Goal: Find specific page/section: Find specific page/section

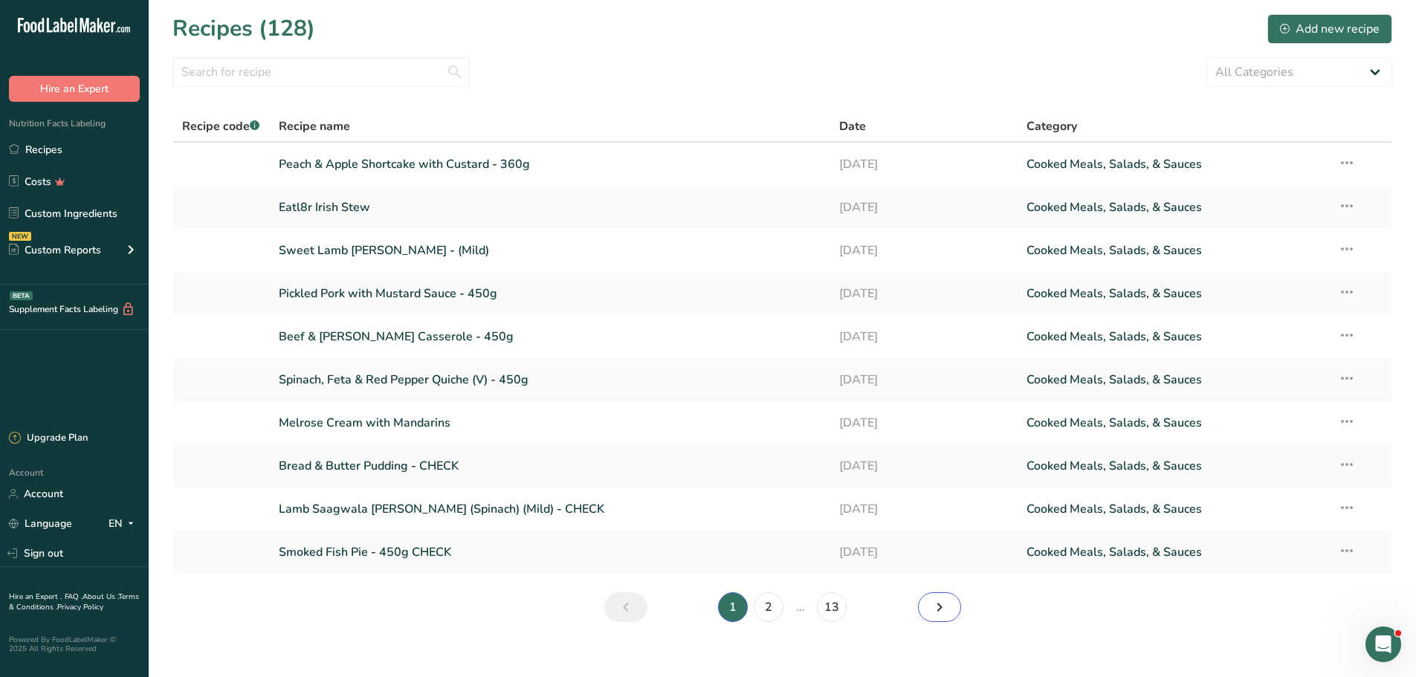
click at [944, 612] on icon "Next page" at bounding box center [940, 607] width 18 height 27
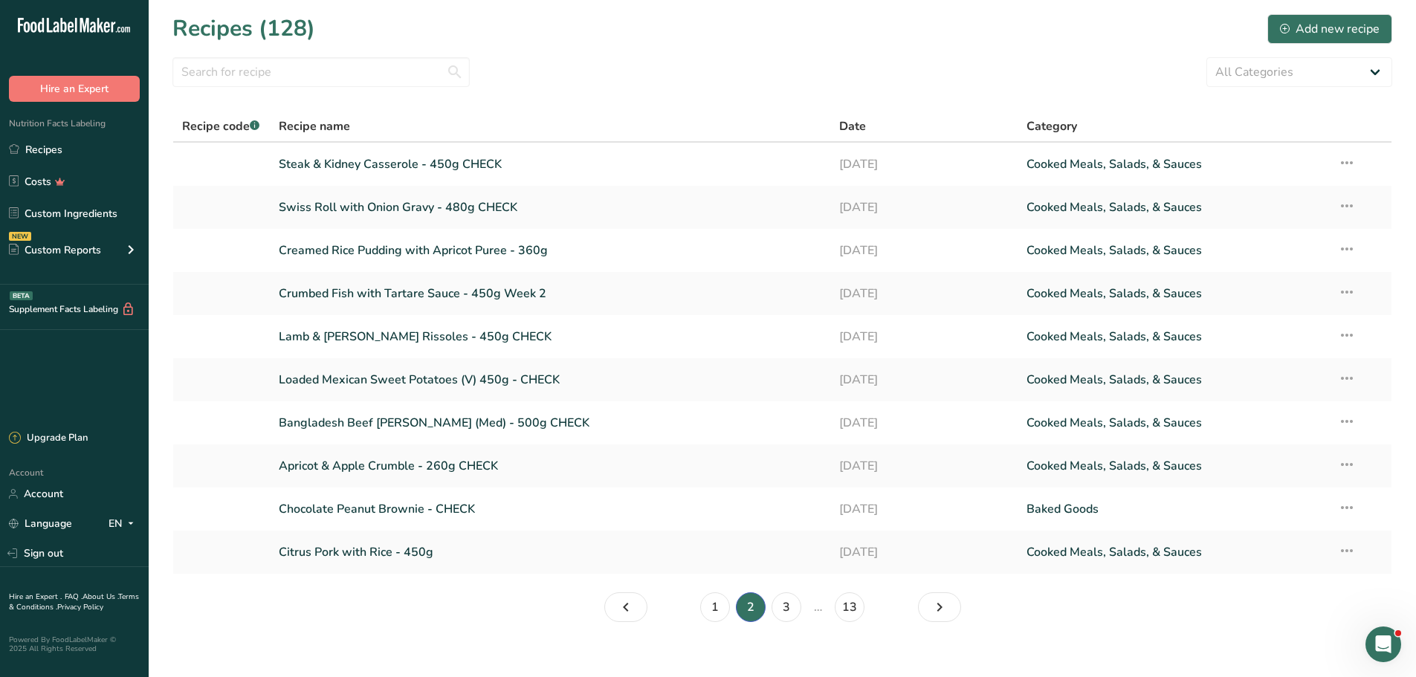
click at [1070, 67] on div "All Categories Baked Goods [GEOGRAPHIC_DATA] Confectionery Cooked Meals, Salads…" at bounding box center [782, 72] width 1220 height 30
click at [313, 69] on input "text" at bounding box center [320, 72] width 297 height 30
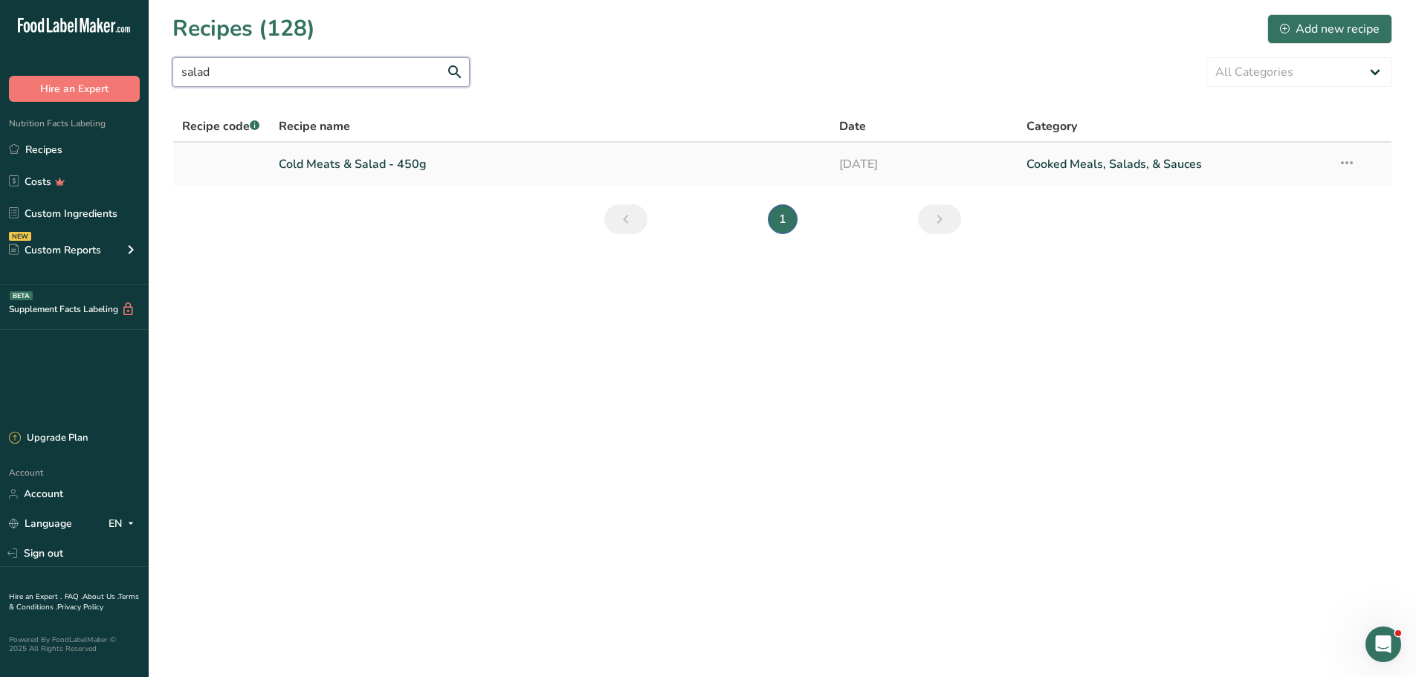
type input "salad"
click at [322, 167] on link "Cold Meats & Salad - 450g" at bounding box center [550, 164] width 543 height 31
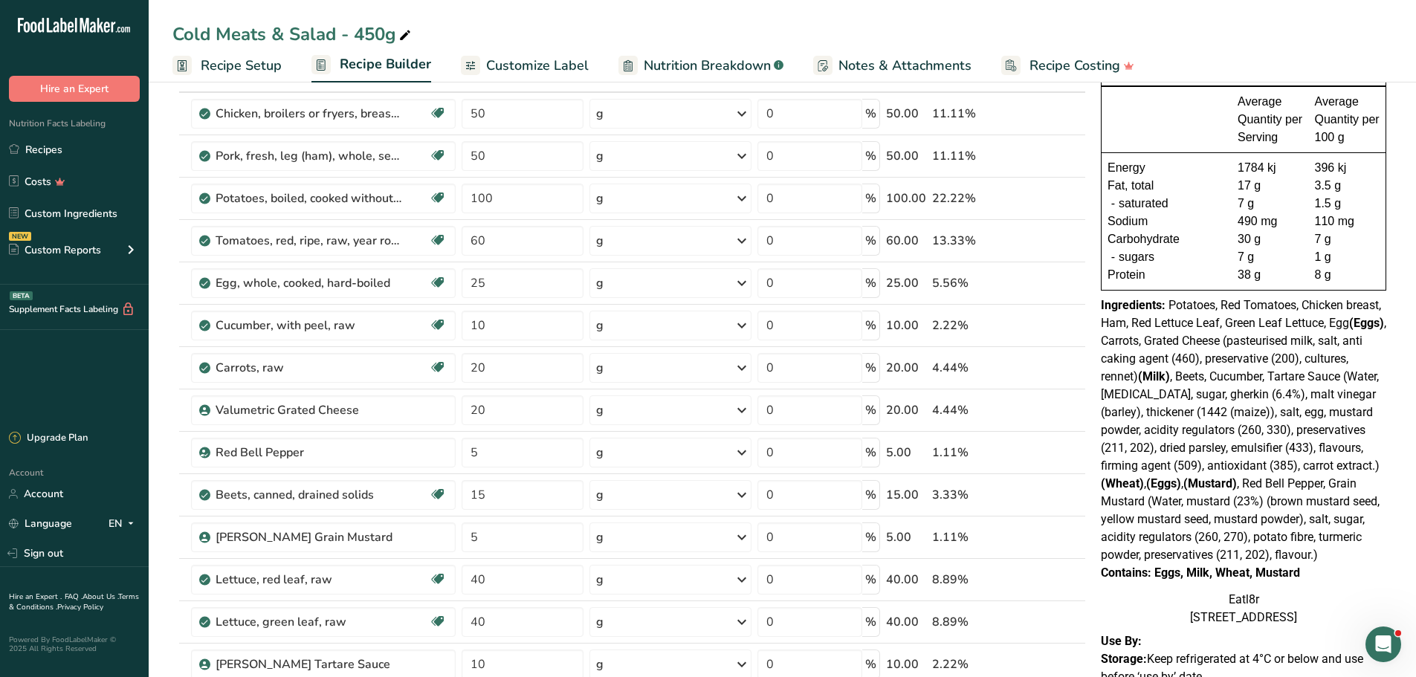
scroll to position [248, 0]
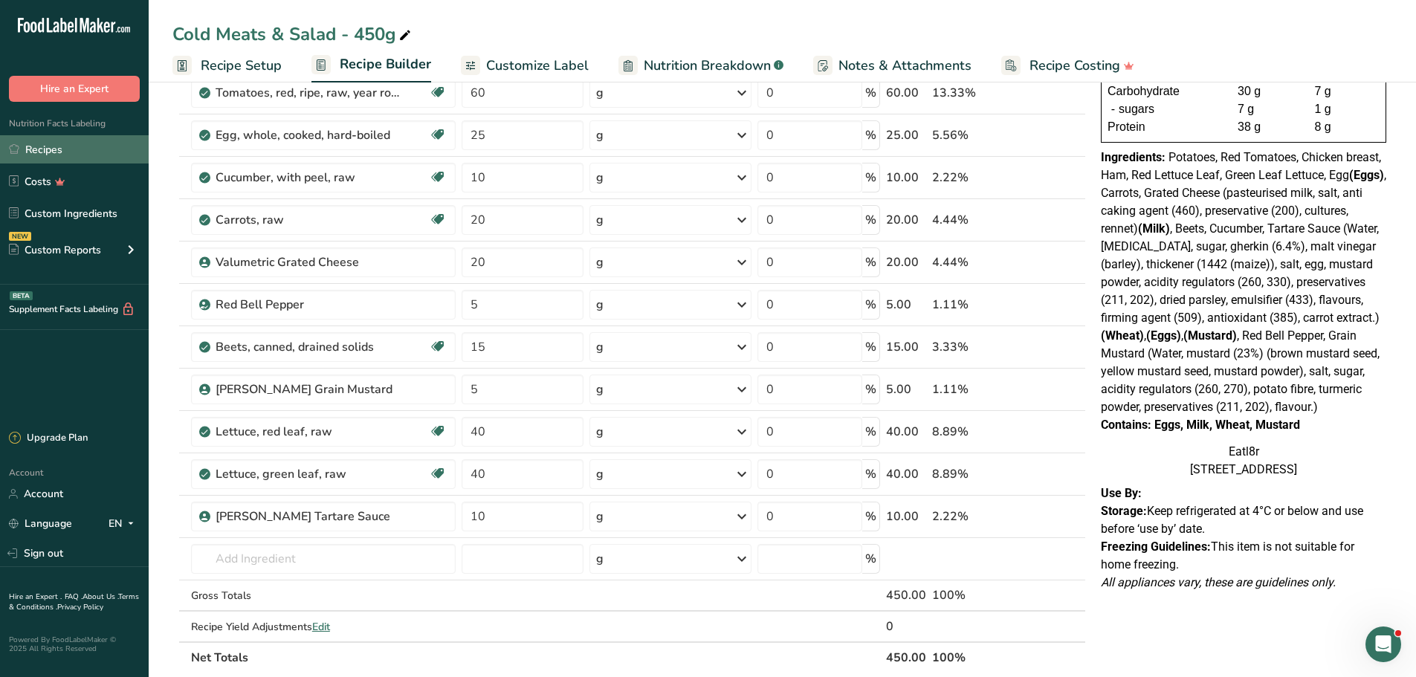
click at [46, 153] on link "Recipes" at bounding box center [74, 149] width 149 height 28
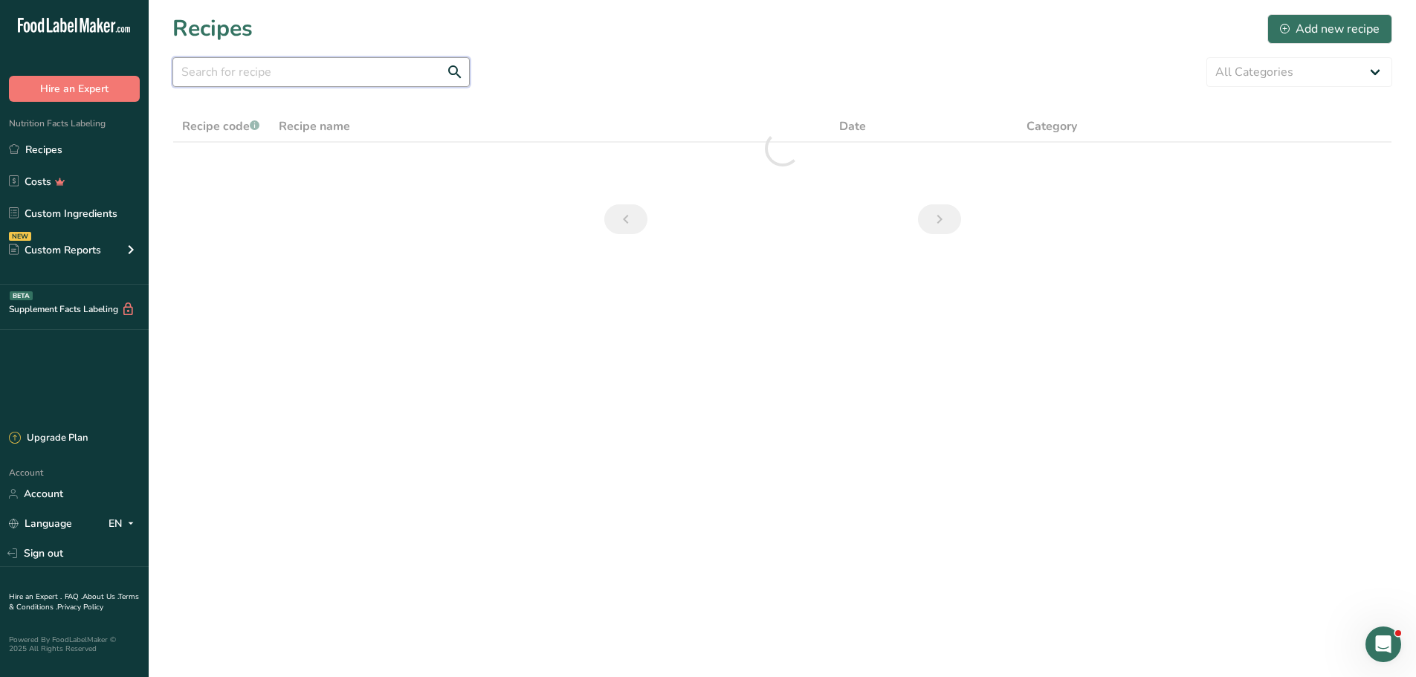
click at [281, 68] on input "text" at bounding box center [320, 72] width 297 height 30
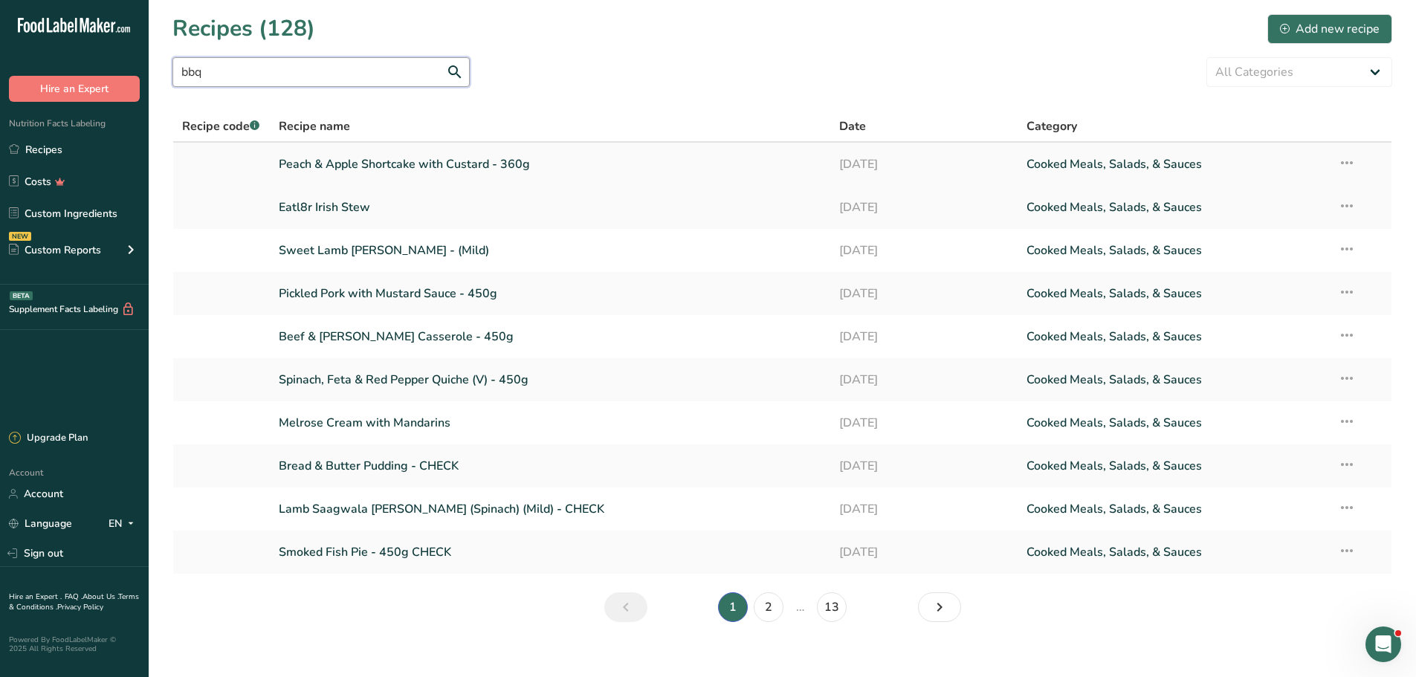
type input "bbq"
click at [349, 166] on link "Peach & Apple Shortcake with Custard - 360g" at bounding box center [550, 164] width 543 height 31
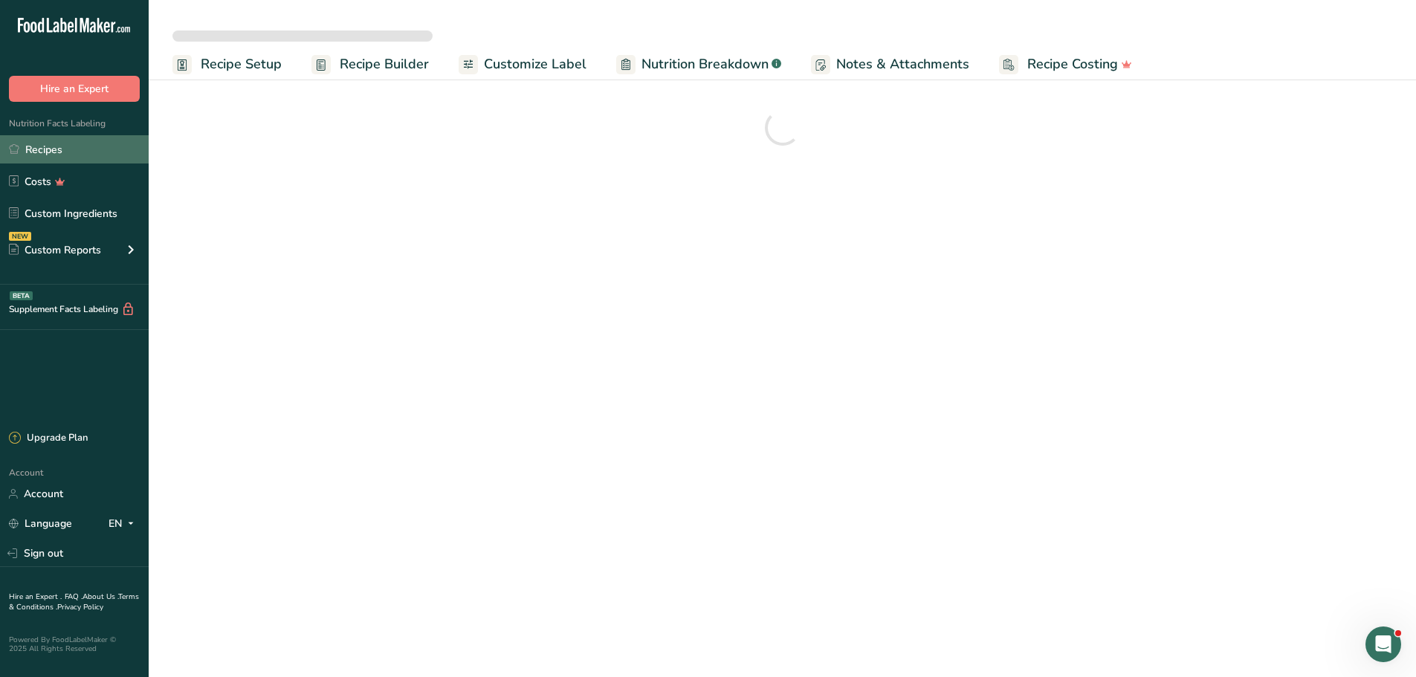
click at [46, 147] on link "Recipes" at bounding box center [74, 149] width 149 height 28
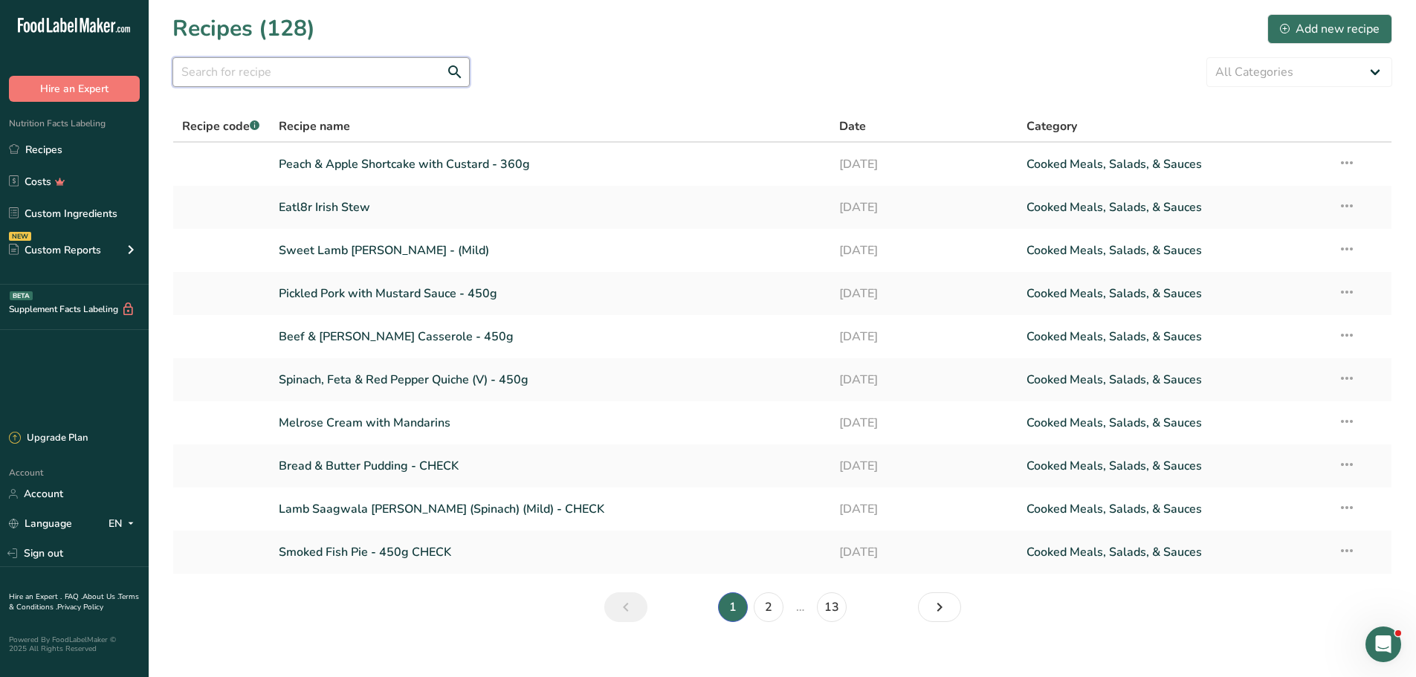
click at [183, 73] on input "text" at bounding box center [320, 72] width 297 height 30
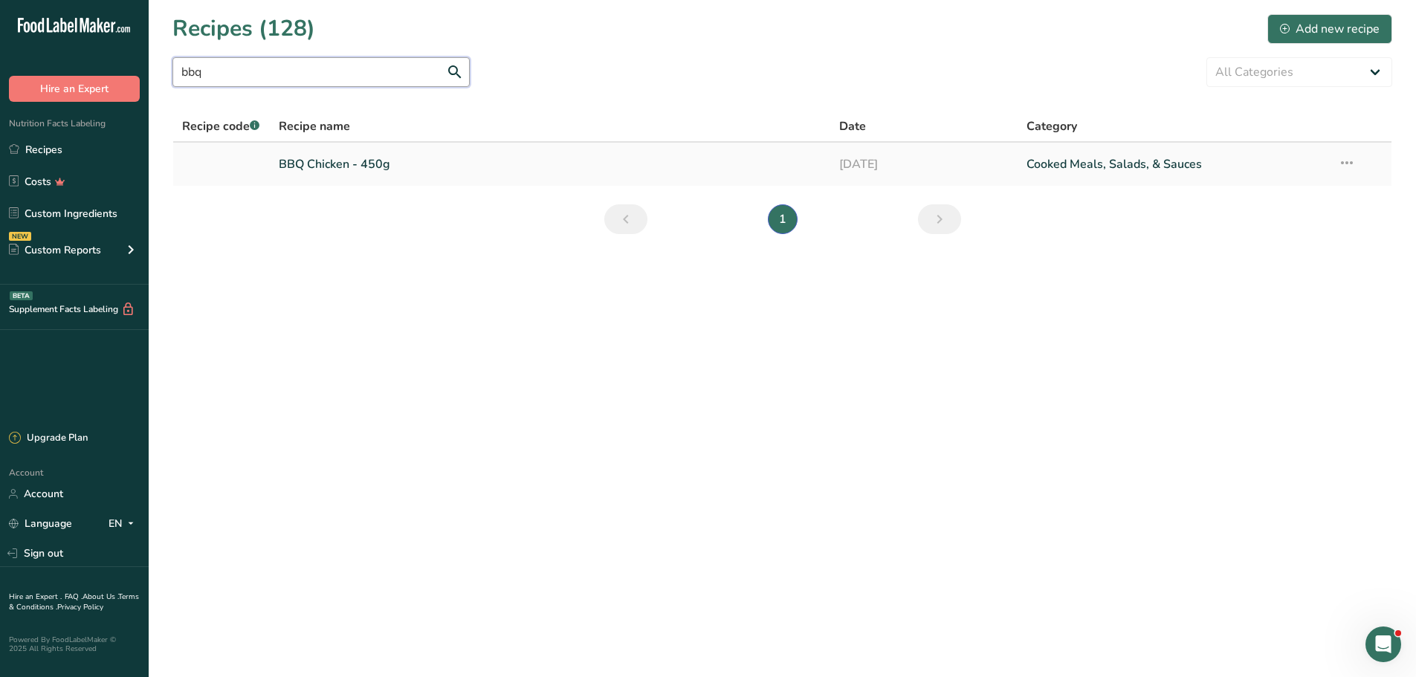
type input "bbq"
click at [341, 165] on link "BBQ Chicken - 450g" at bounding box center [550, 164] width 543 height 31
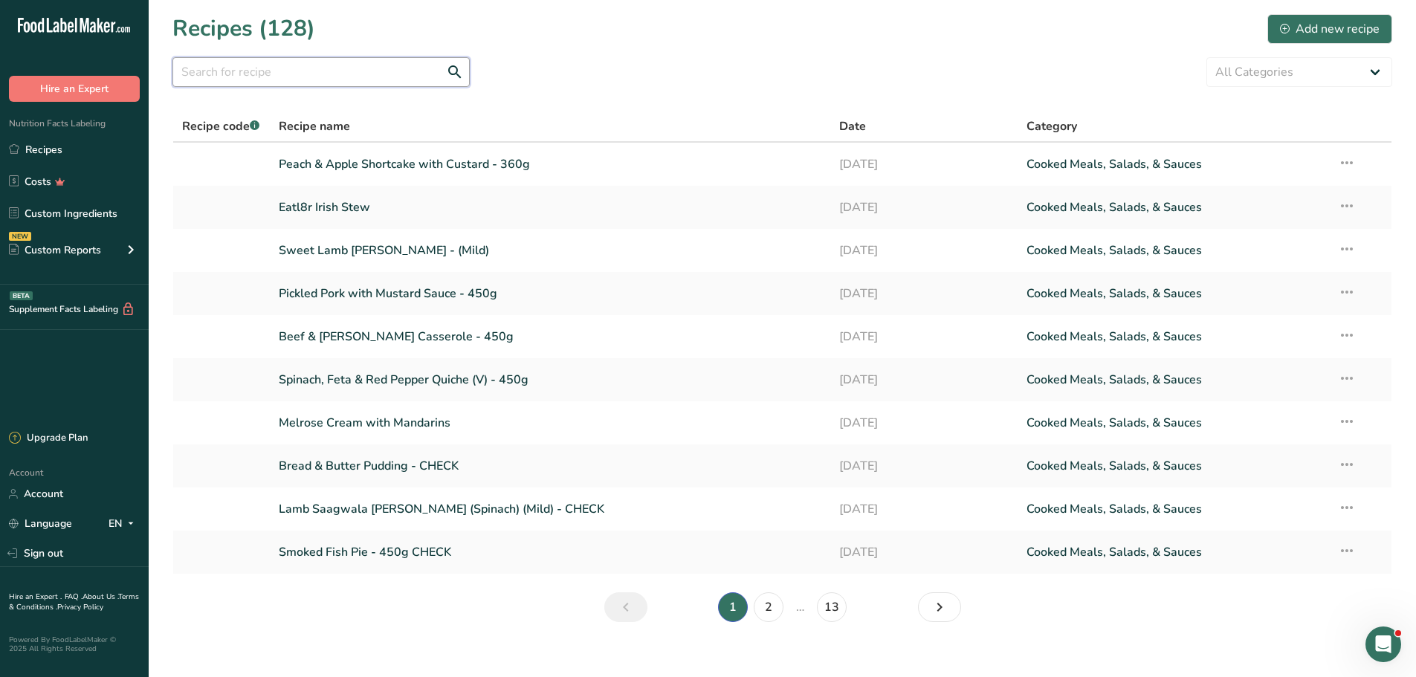
click at [201, 74] on input "text" at bounding box center [320, 72] width 297 height 30
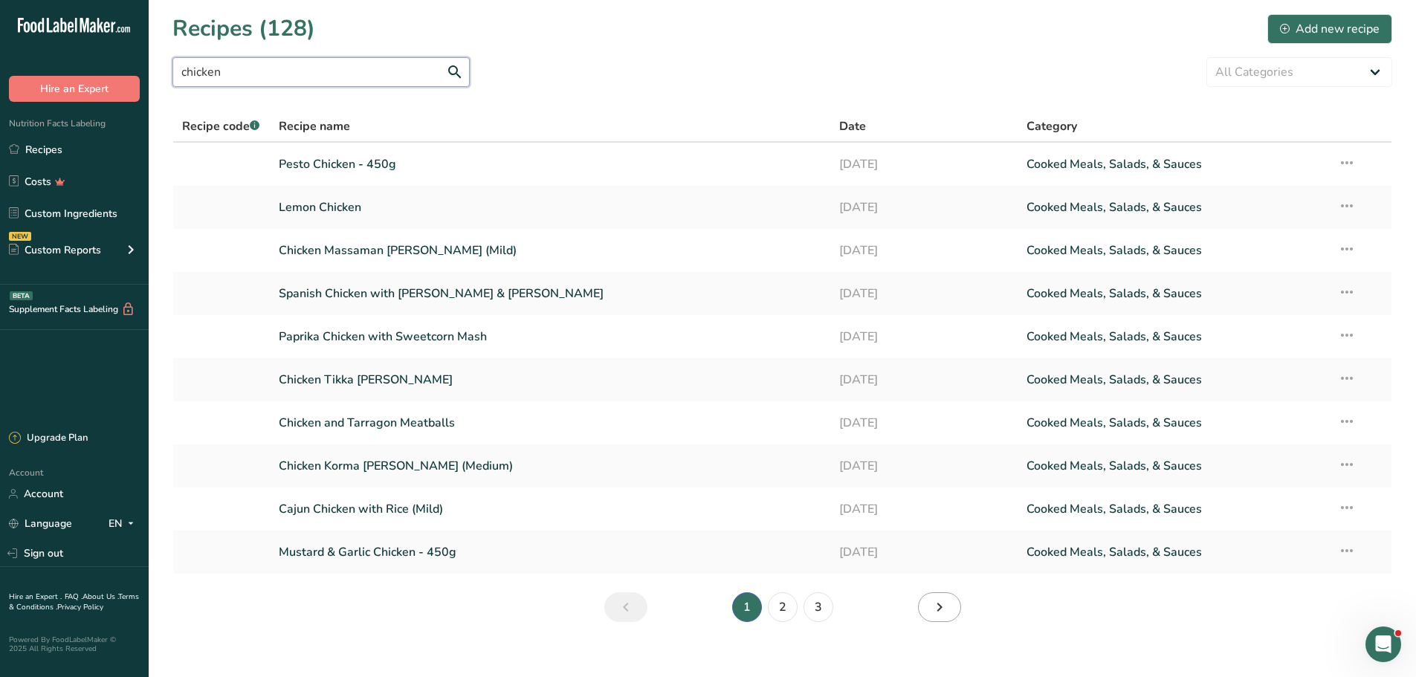
type input "chicken"
click at [945, 609] on icon "Next page" at bounding box center [940, 607] width 18 height 27
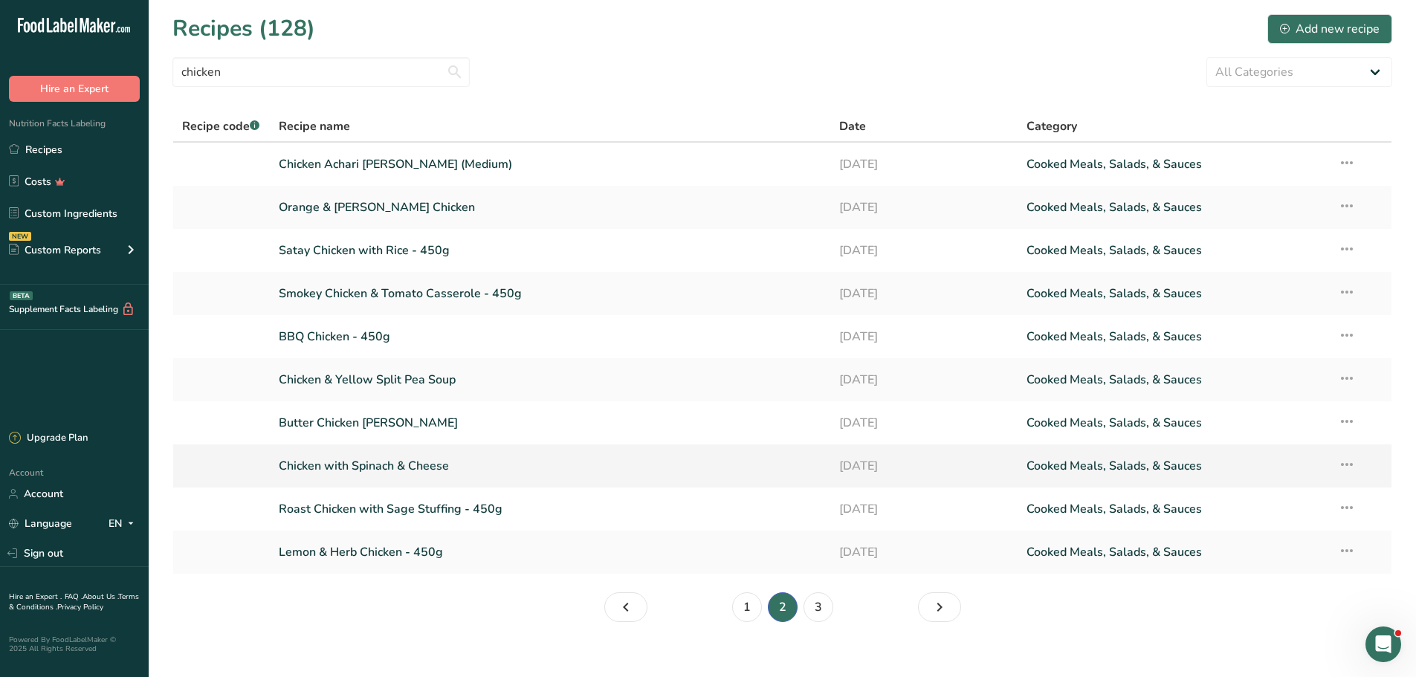
click at [345, 453] on link "Chicken with Spinach & Cheese" at bounding box center [550, 465] width 543 height 31
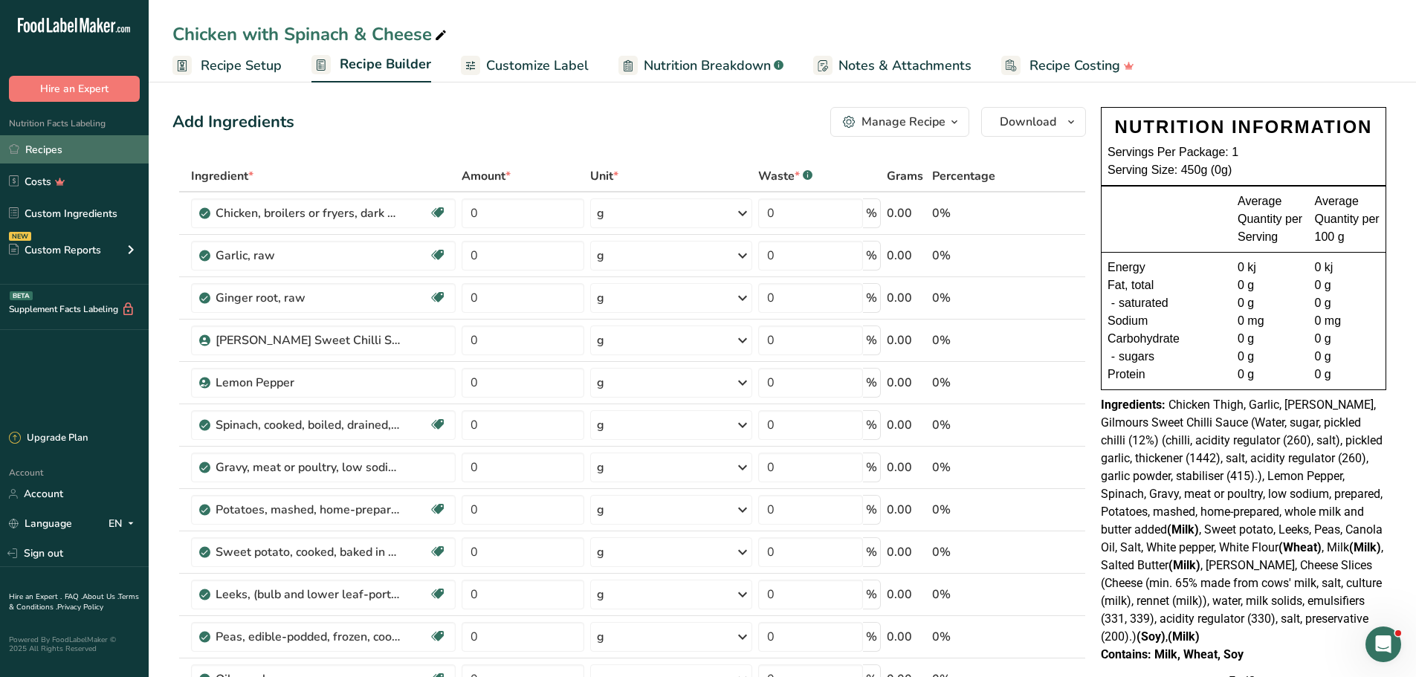
click at [34, 144] on link "Recipes" at bounding box center [74, 149] width 149 height 28
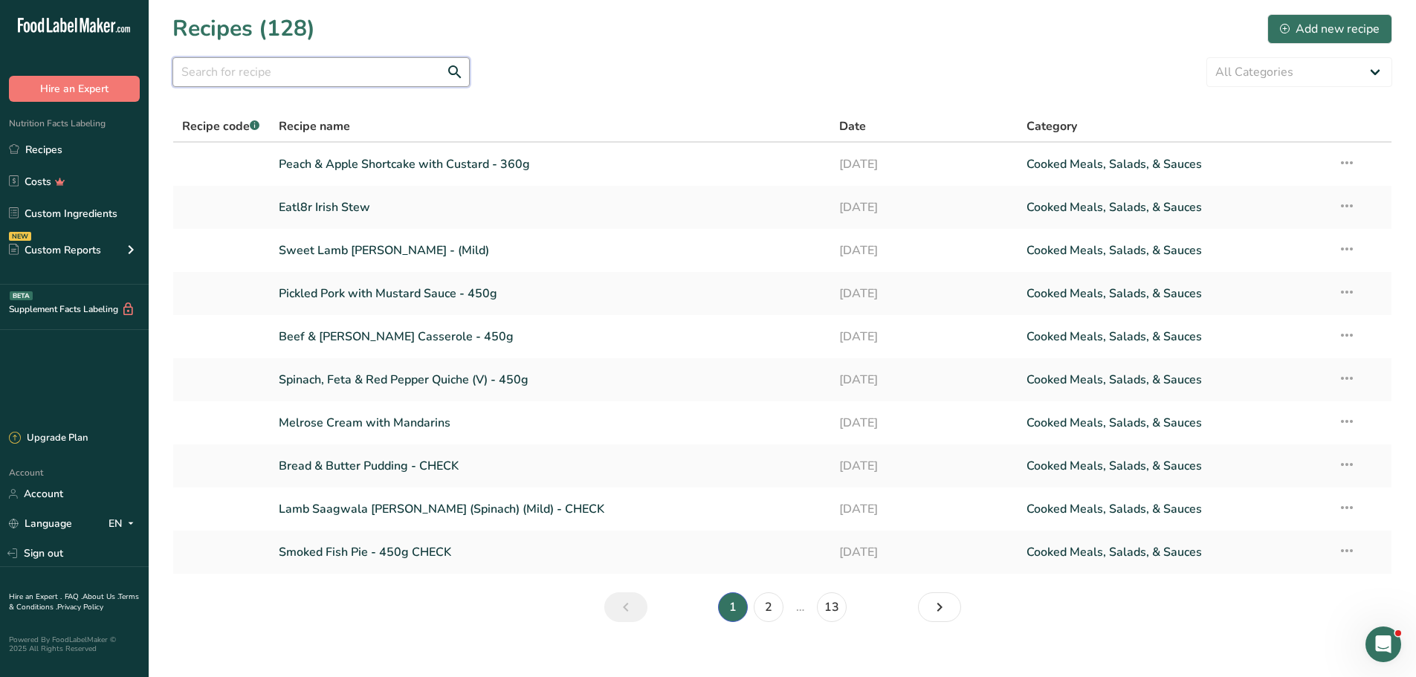
click at [274, 71] on input "text" at bounding box center [320, 72] width 297 height 30
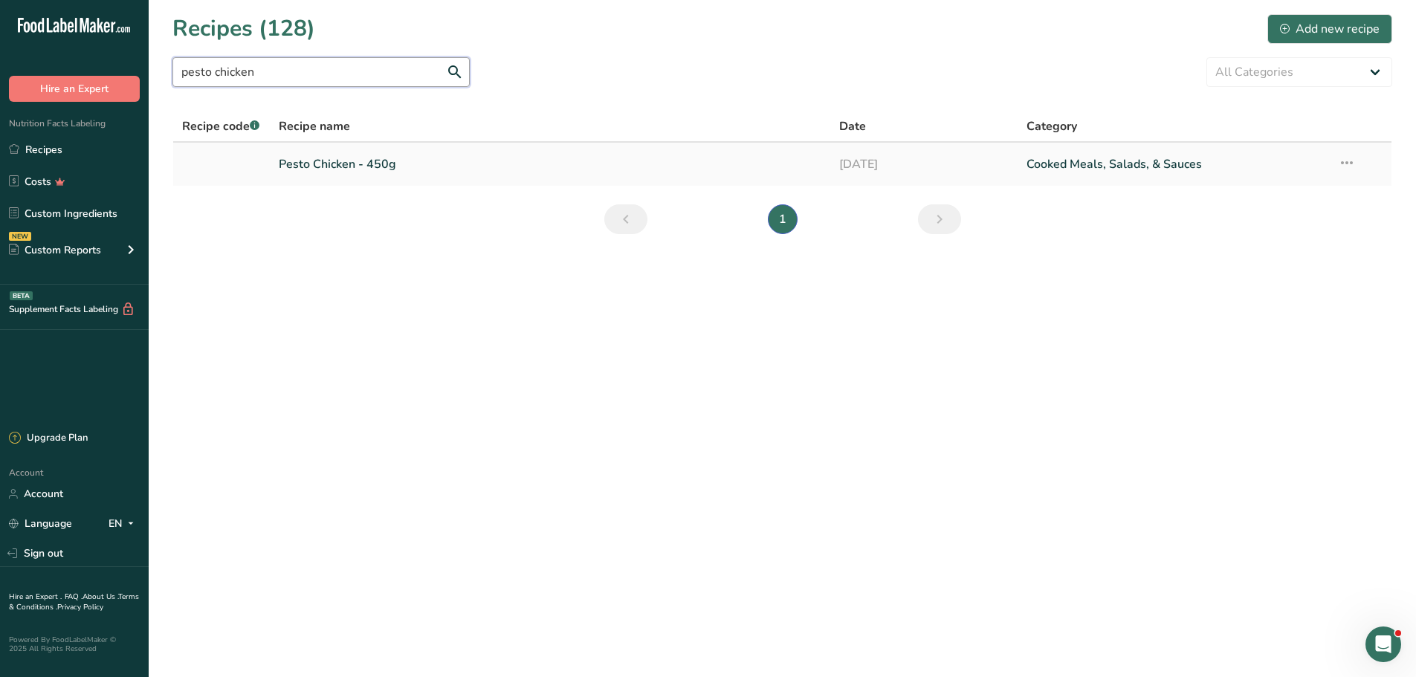
type input "pesto chicken"
click at [313, 158] on link "Pesto Chicken - 450g" at bounding box center [550, 164] width 543 height 31
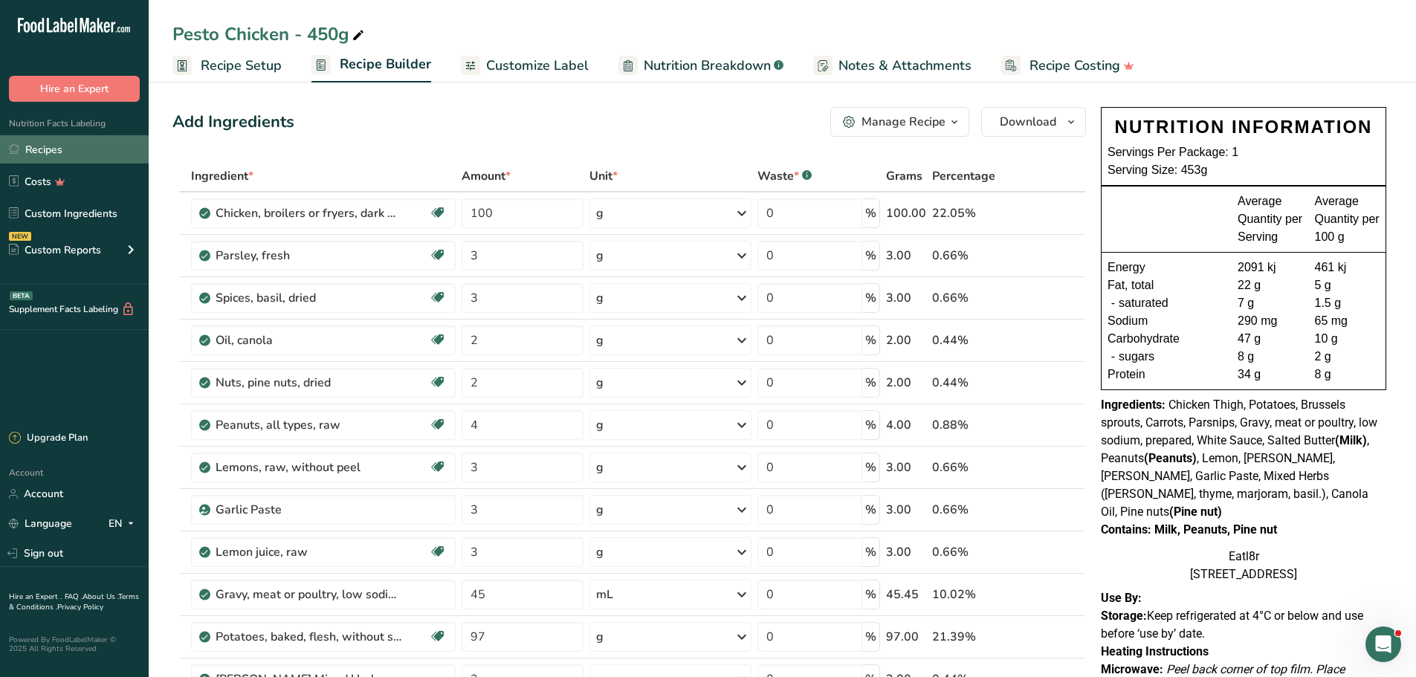
click at [47, 146] on link "Recipes" at bounding box center [74, 149] width 149 height 28
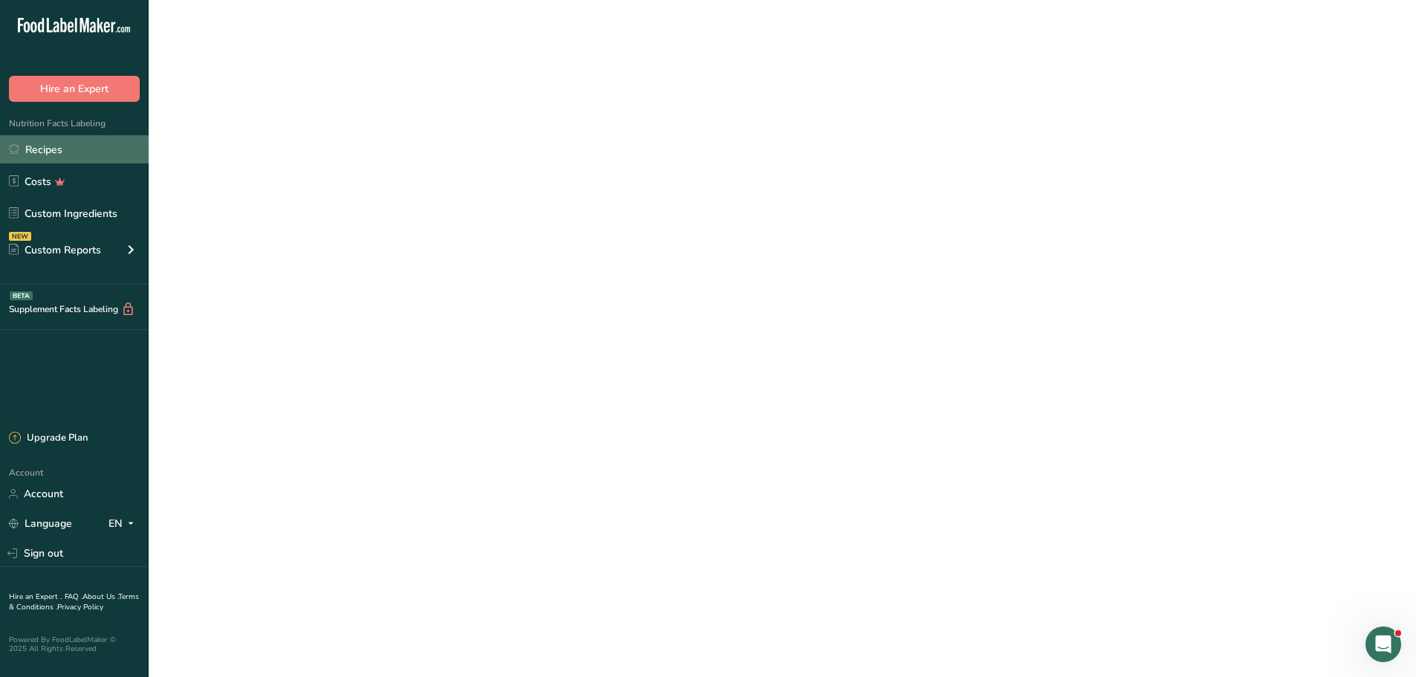
click at [47, 146] on link "Recipes" at bounding box center [74, 149] width 149 height 28
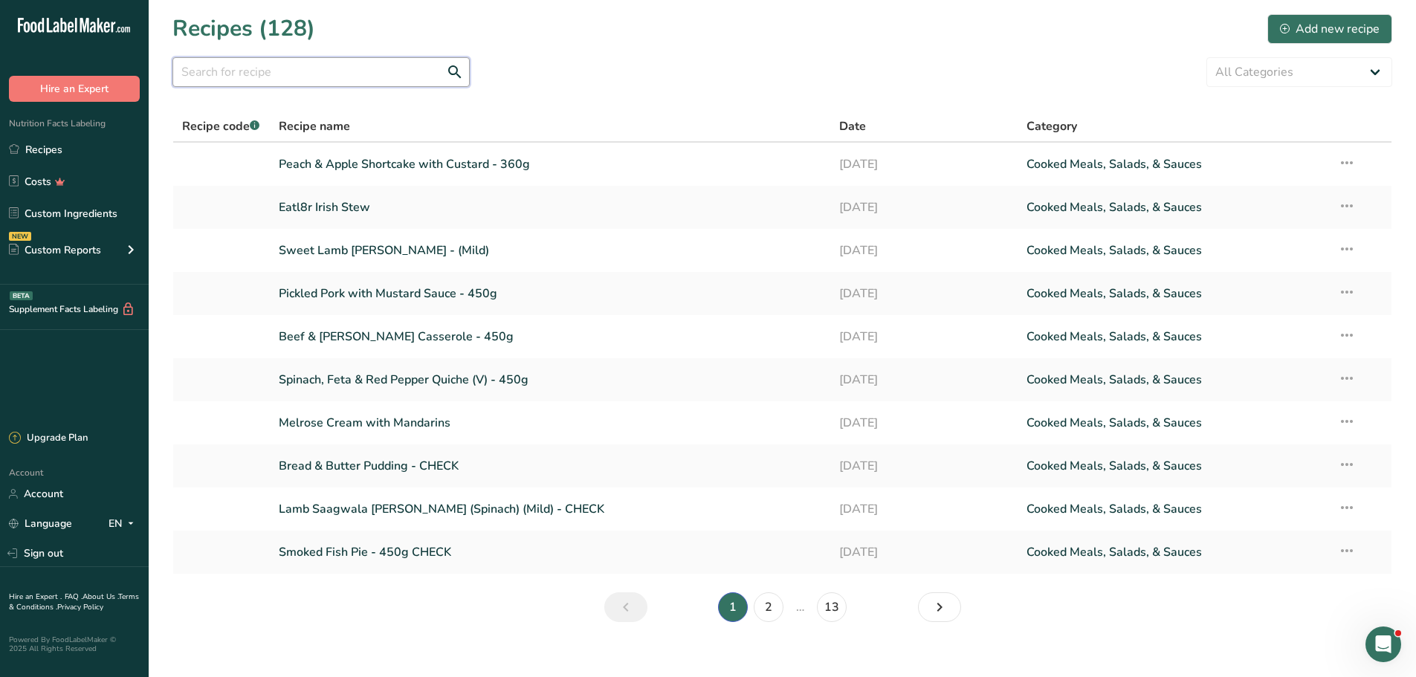
click at [244, 76] on input "text" at bounding box center [320, 72] width 297 height 30
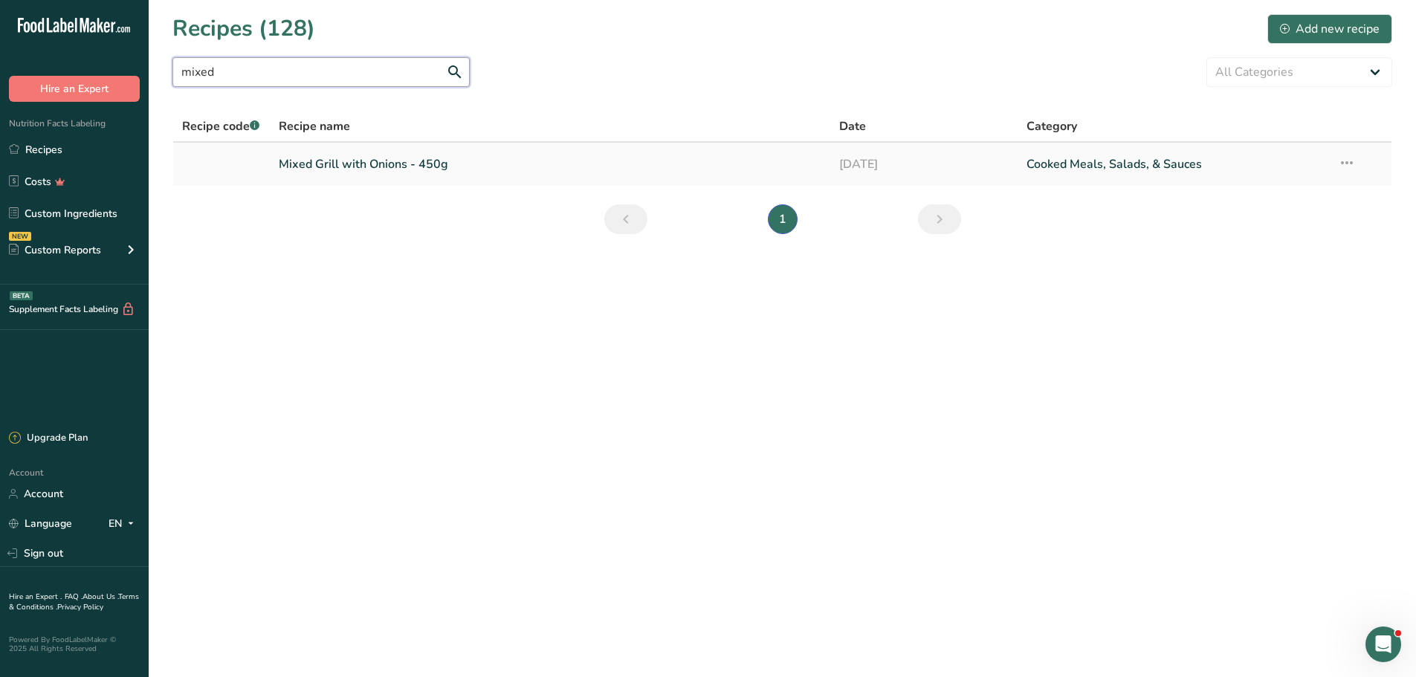
type input "mixed"
drag, startPoint x: 308, startPoint y: 160, endPoint x: 338, endPoint y: 164, distance: 30.0
click at [308, 160] on link "Mixed Grill with Onions - 450g" at bounding box center [550, 164] width 543 height 31
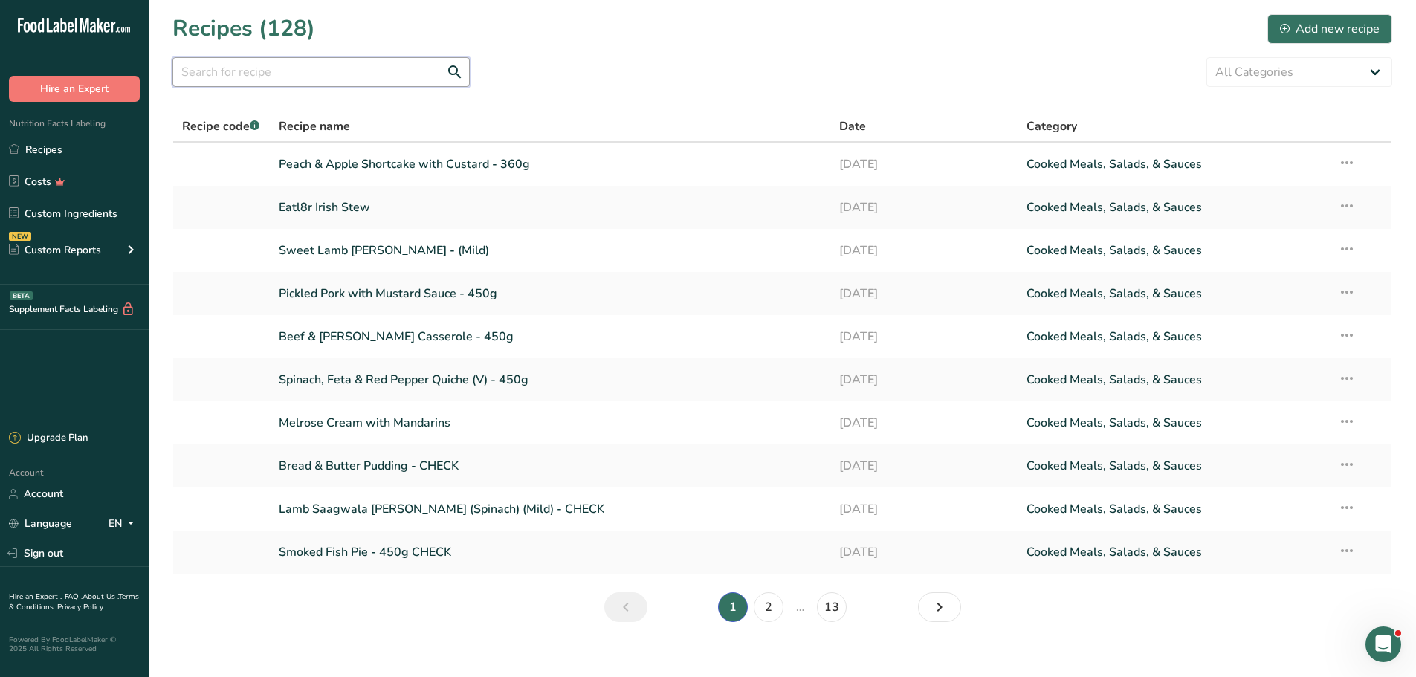
click at [308, 70] on input "text" at bounding box center [320, 72] width 297 height 30
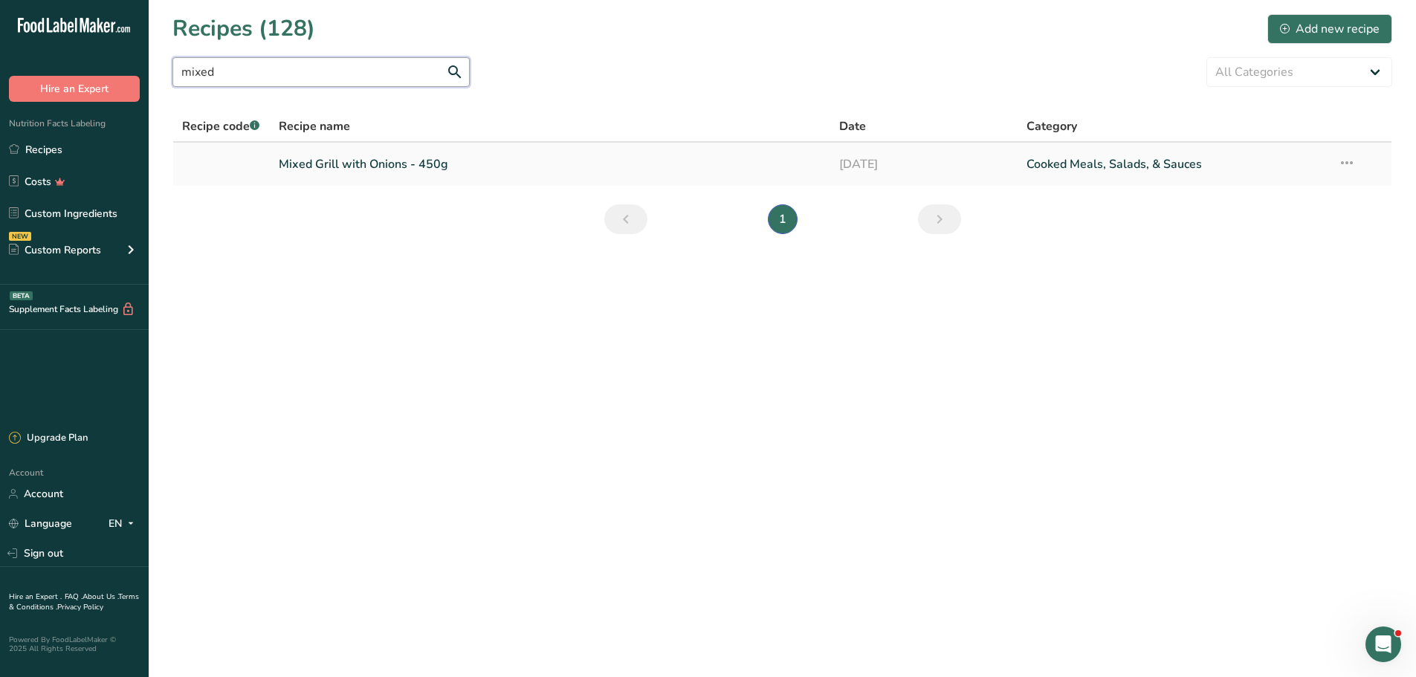
type input "mixed"
click at [323, 162] on link "Mixed Grill with Onions - 450g" at bounding box center [550, 164] width 543 height 31
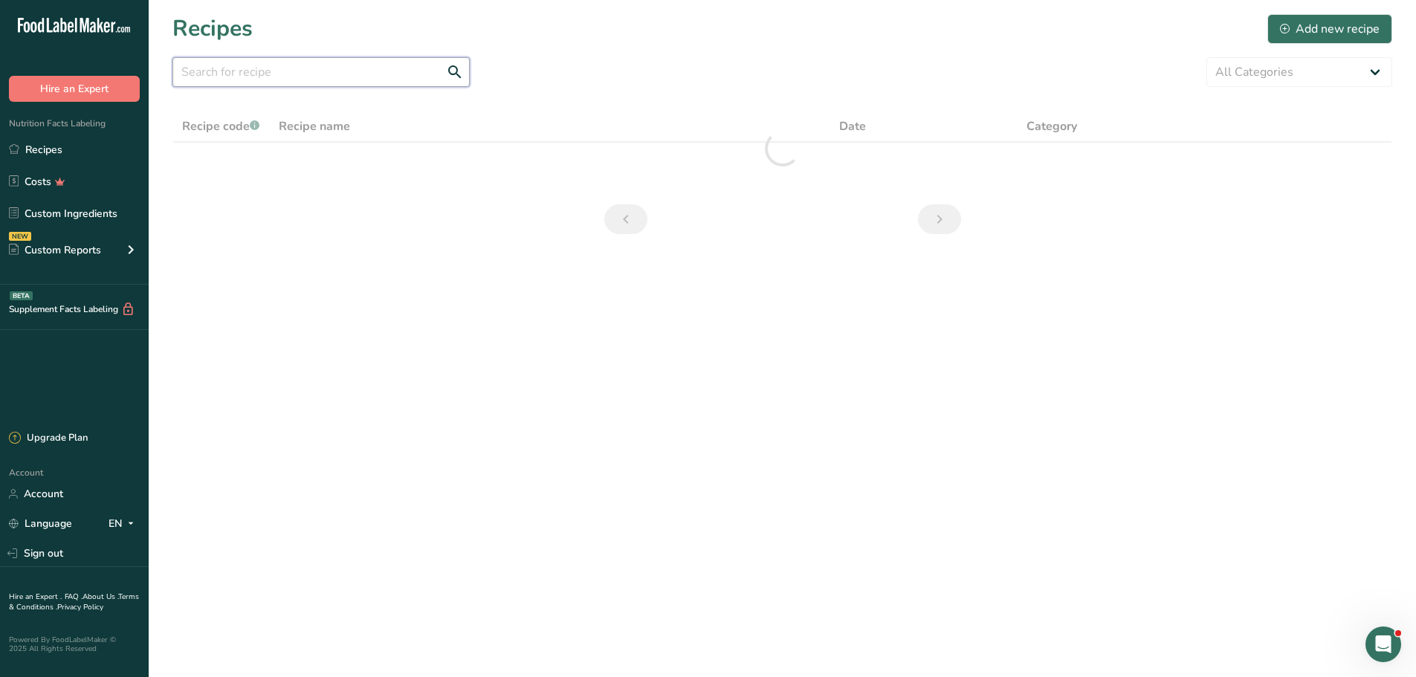
click at [238, 74] on input "text" at bounding box center [320, 72] width 297 height 30
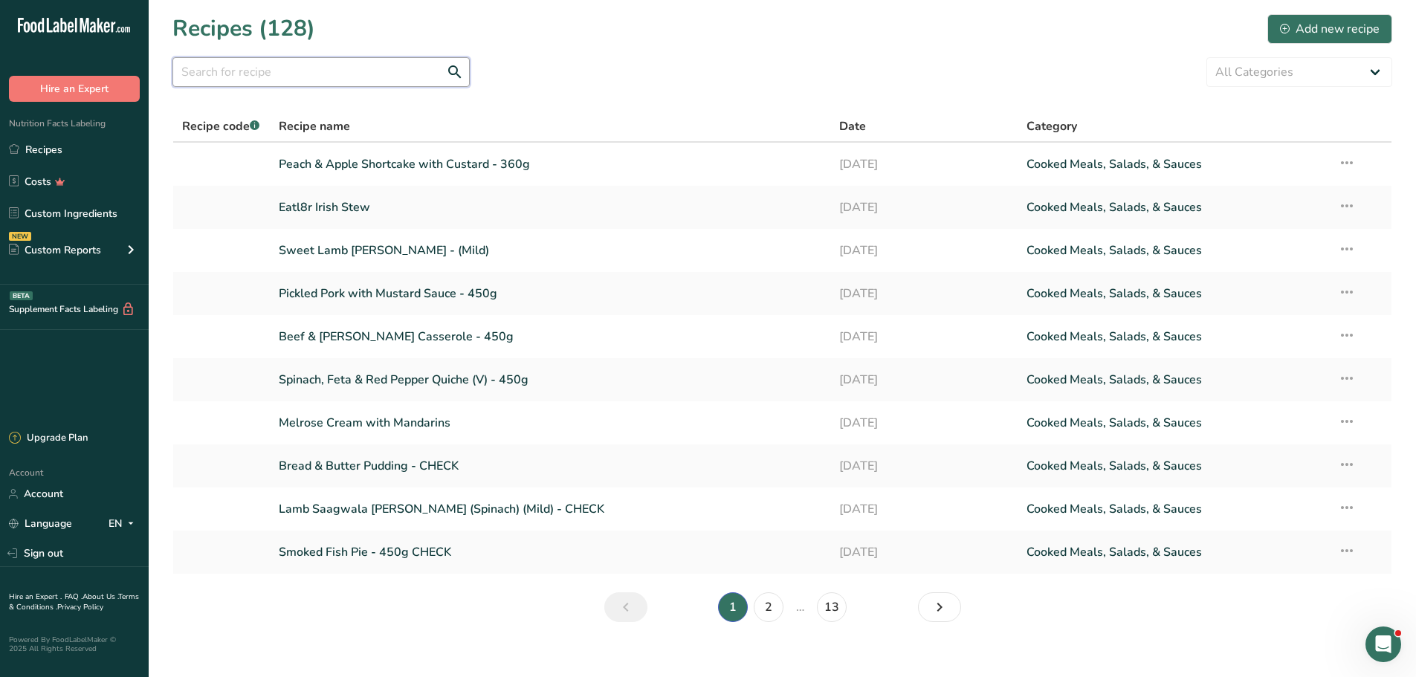
click at [293, 75] on input "text" at bounding box center [320, 72] width 297 height 30
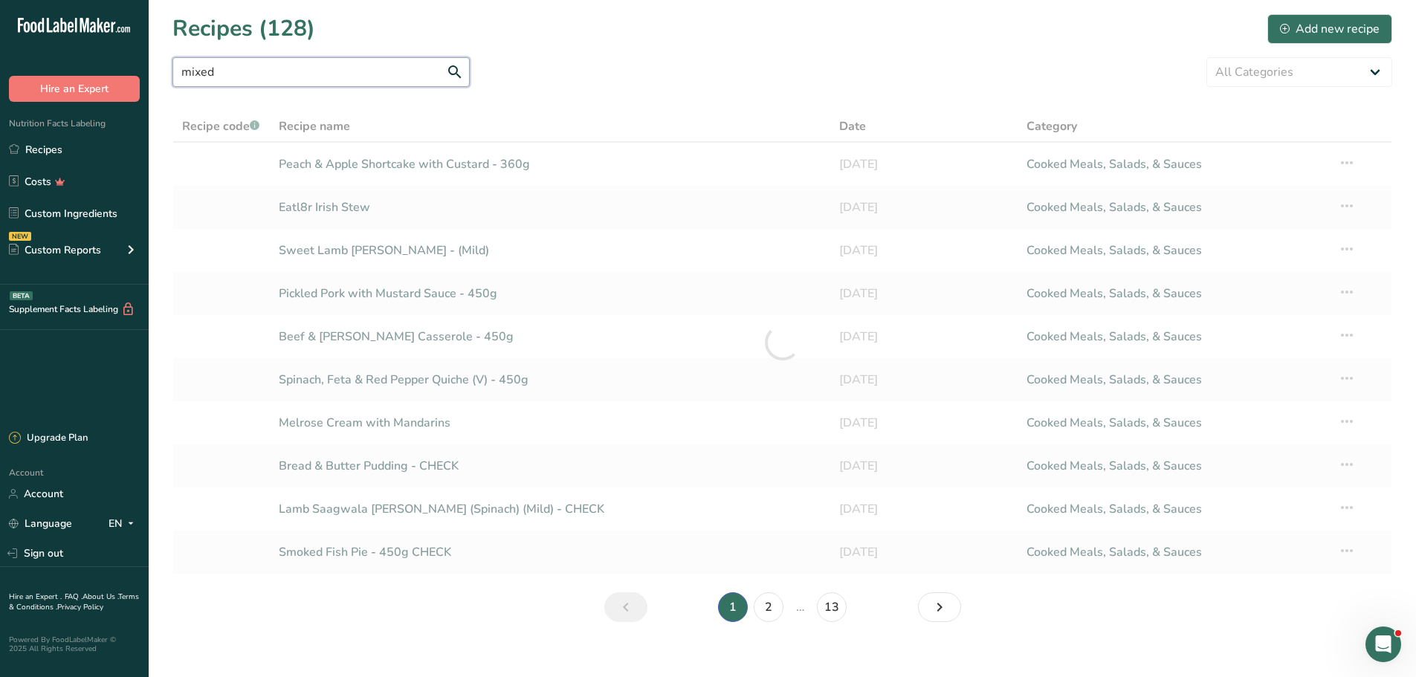
click at [453, 71] on input "mixed" at bounding box center [320, 72] width 297 height 30
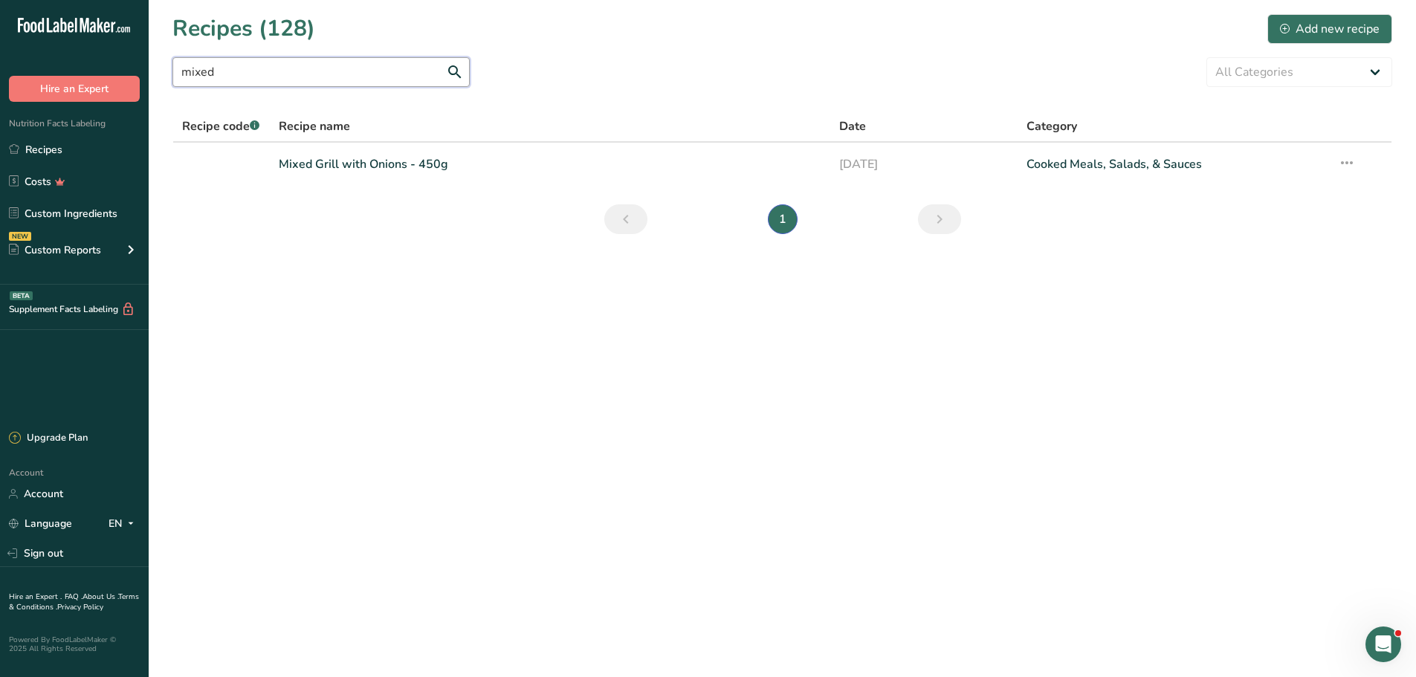
type input "mixed"
click at [731, 540] on main "Recipes (128) Add new recipe mixed All Categories Baked Goods [GEOGRAPHIC_DATA]…" at bounding box center [708, 338] width 1416 height 677
click at [369, 166] on link "Mixed Grill with Onions - 450g" at bounding box center [550, 164] width 543 height 31
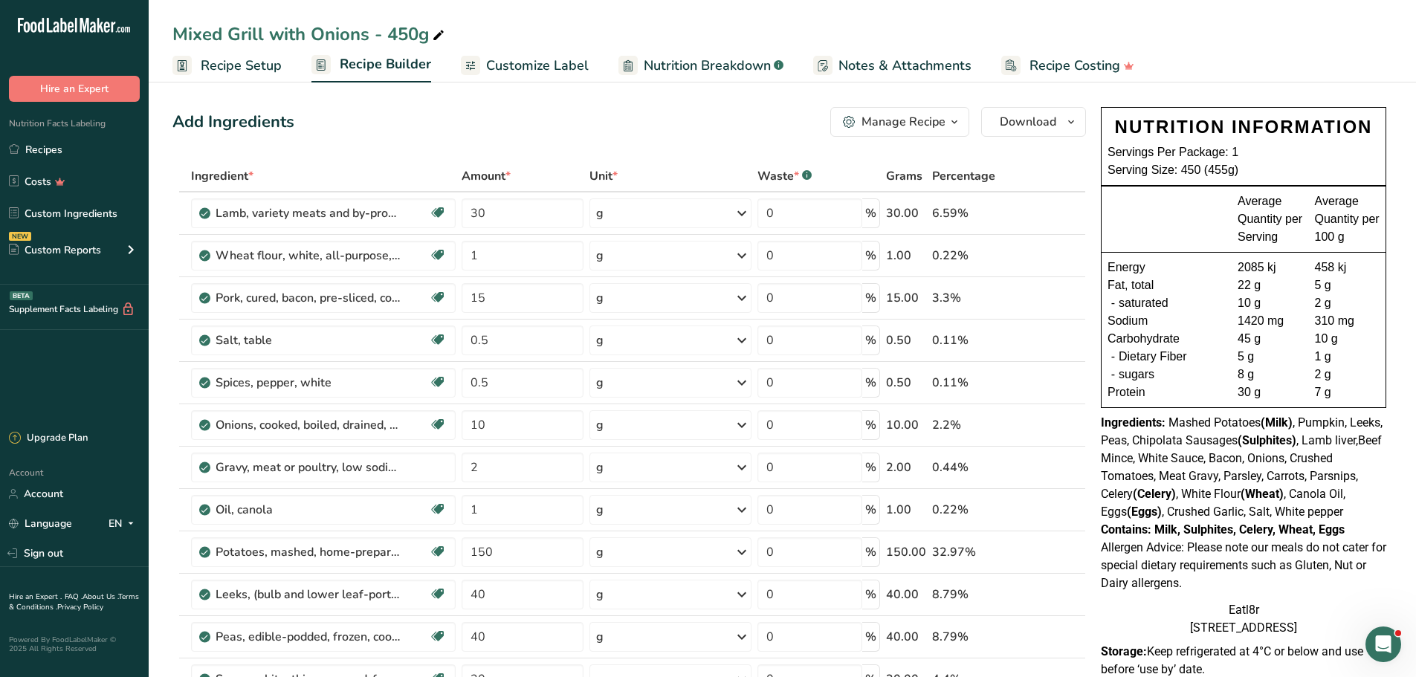
drag, startPoint x: 52, startPoint y: 154, endPoint x: 3, endPoint y: 132, distance: 53.6
click at [52, 154] on link "Recipes" at bounding box center [74, 149] width 149 height 28
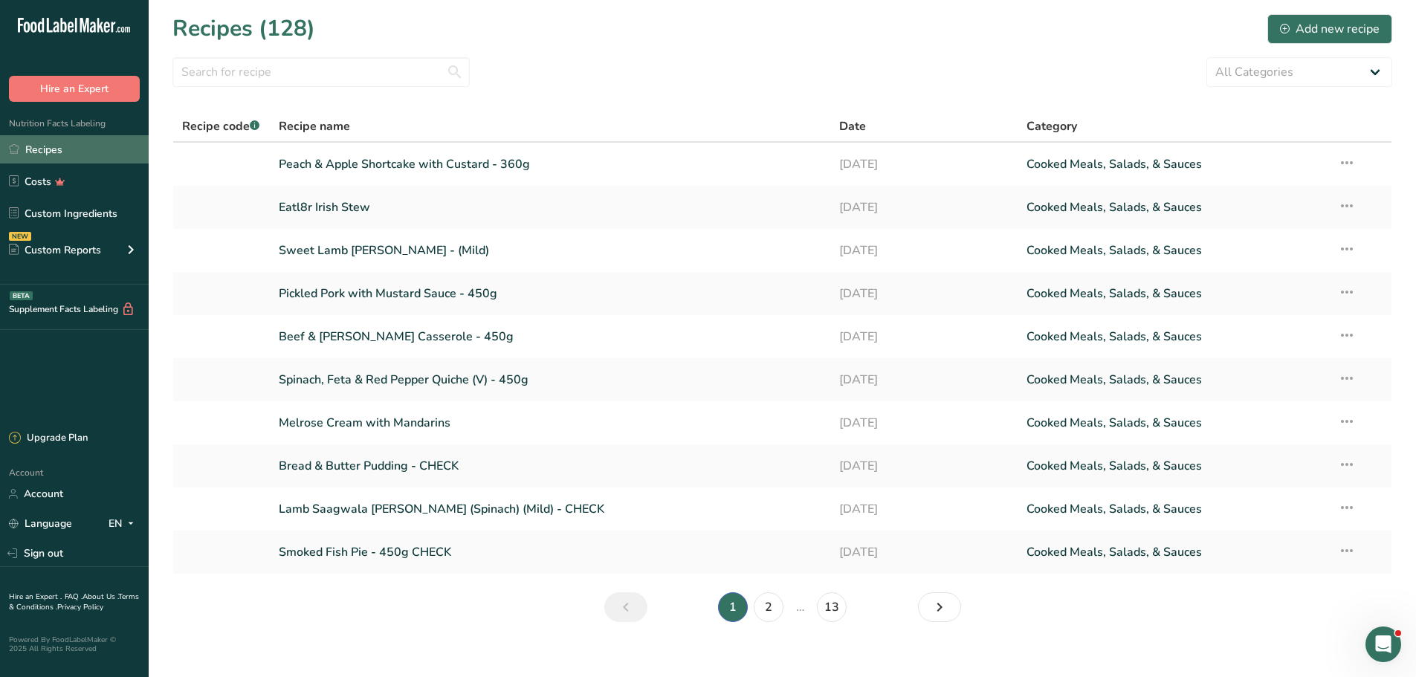
click at [35, 150] on link "Recipes" at bounding box center [74, 149] width 149 height 28
